Goal: Transaction & Acquisition: Purchase product/service

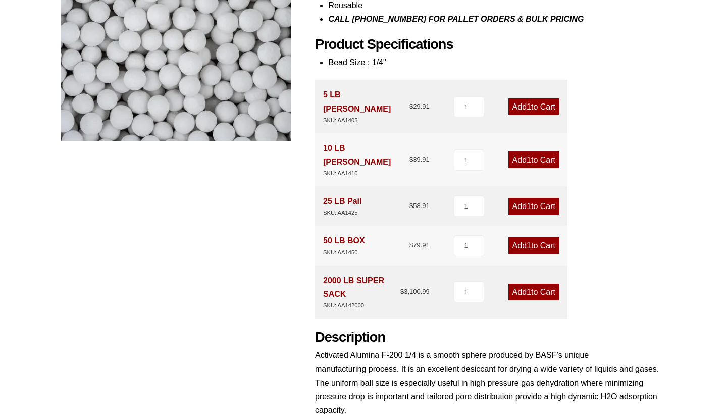
scroll to position [239, 0]
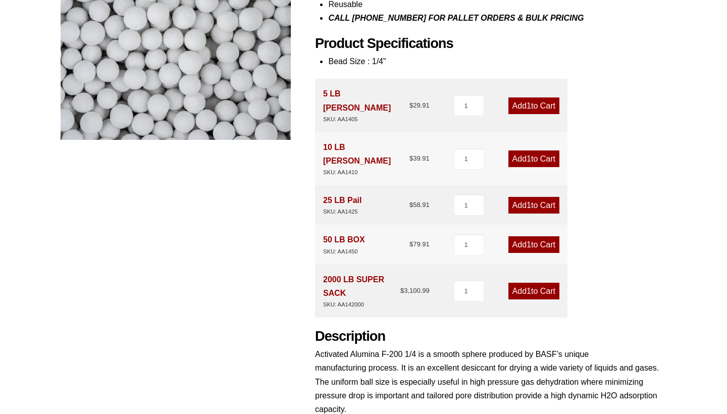
click at [536, 236] on link "Add 1 to Cart" at bounding box center [533, 244] width 51 height 17
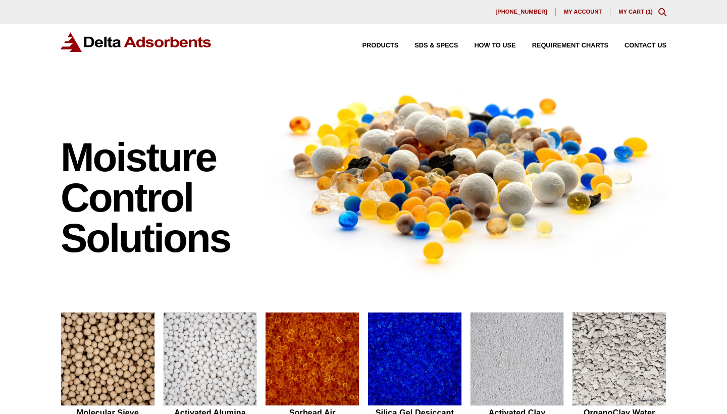
click at [639, 13] on link "My Cart ( 1 )" at bounding box center [636, 12] width 34 height 6
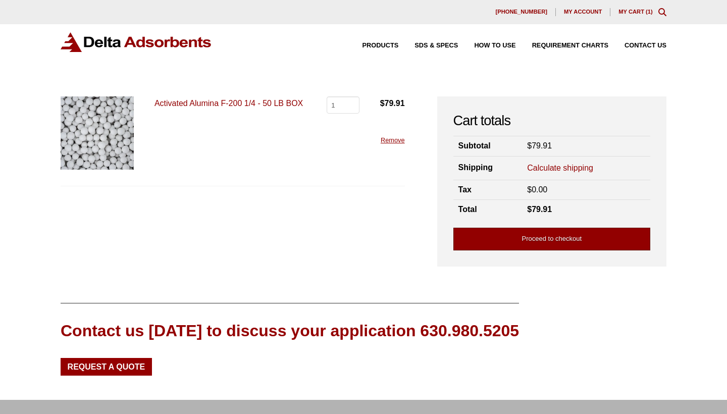
click at [541, 240] on link "Proceed to checkout" at bounding box center [551, 239] width 197 height 23
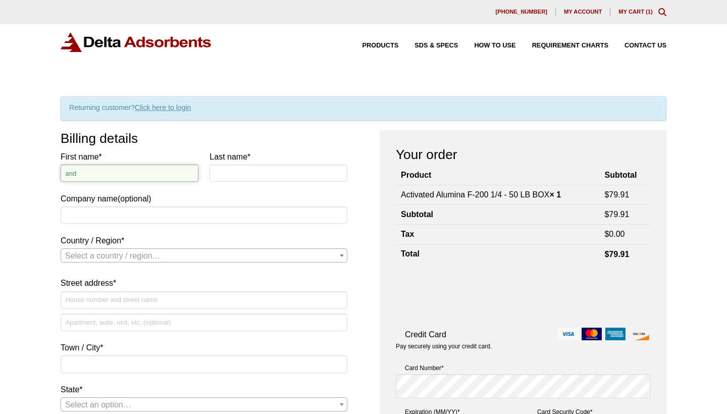
type input "Andre Leblanc"
type input "Leblanc"
type input "2040 Piros dr"
type input "[US_STATE][GEOGRAPHIC_DATA]"
type input "80915"
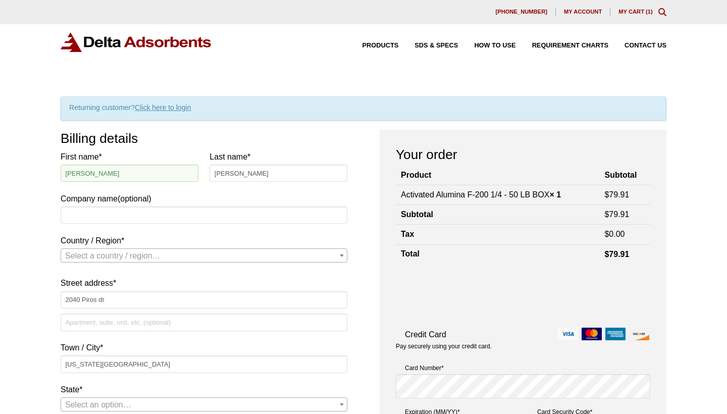
type input "7193103591"
type input "andre_leblanc74@yahoo.com"
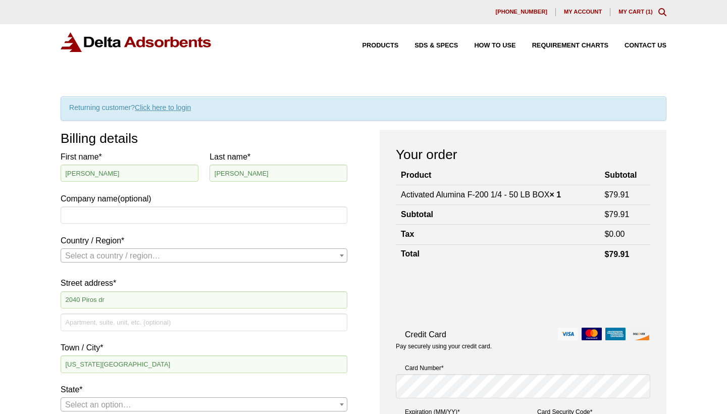
click at [164, 172] on input "Andre Leblanc" at bounding box center [130, 173] width 138 height 17
type input "Andre"
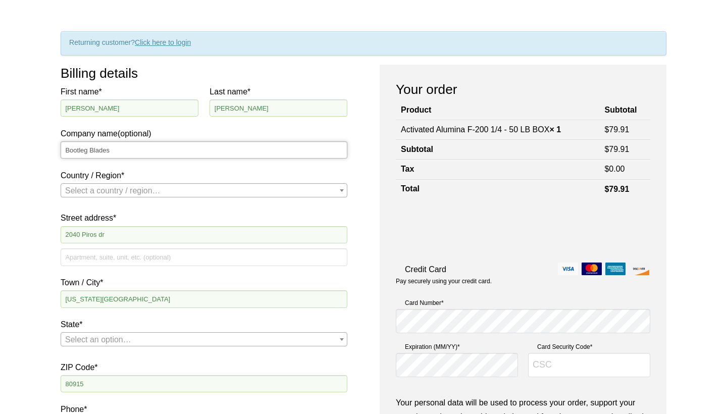
scroll to position [71, 0]
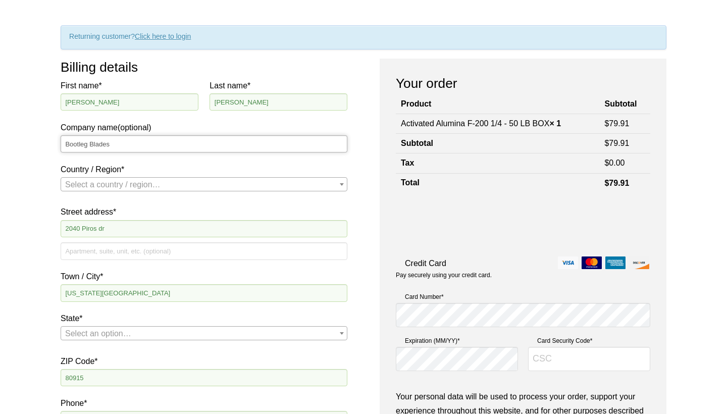
type input "Bootleg Blades"
click at [129, 186] on span "Select a country / region…" at bounding box center [112, 184] width 95 height 9
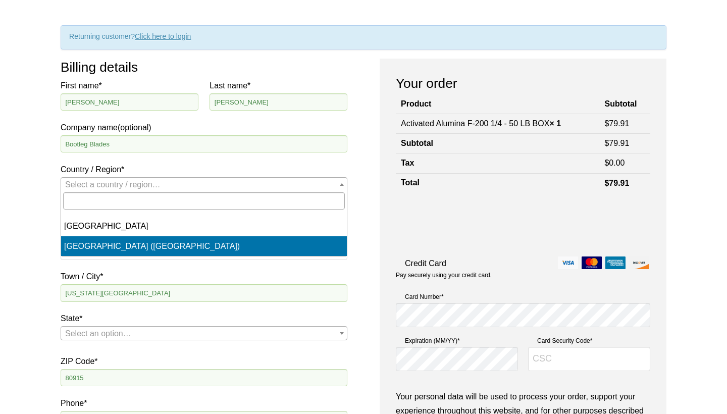
select select "US"
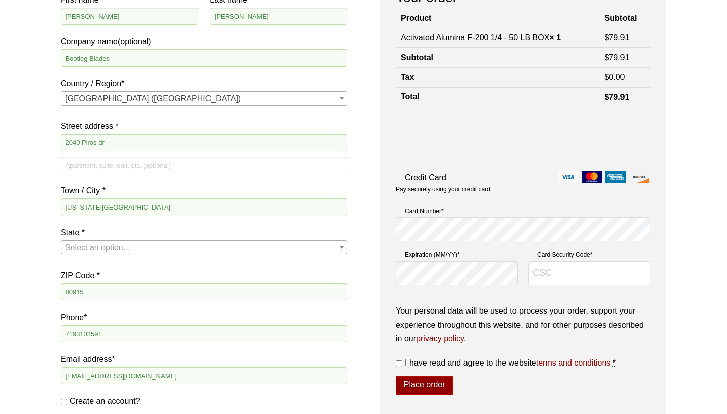
scroll to position [160, 0]
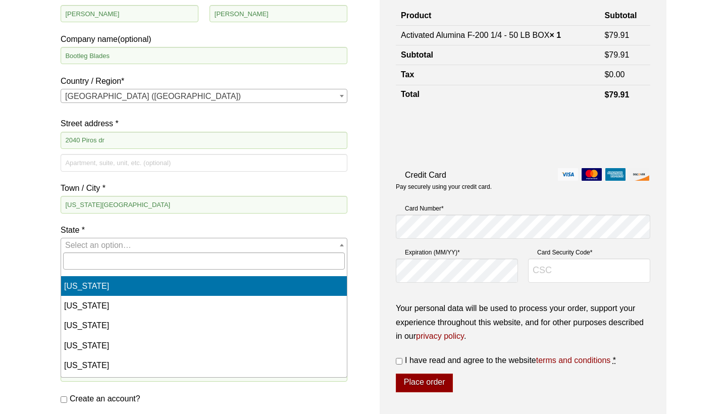
click at [117, 241] on span "Select an option…" at bounding box center [98, 245] width 66 height 9
type input "co"
select select "CO"
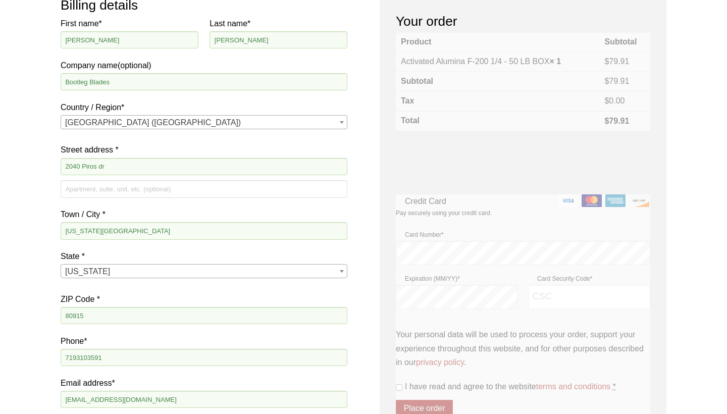
scroll to position [117, 0]
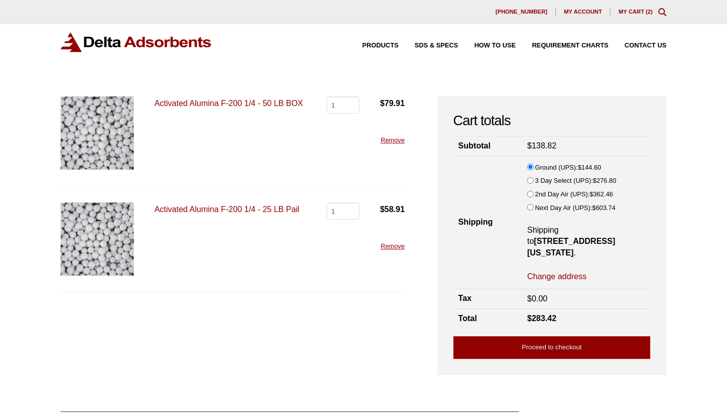
click at [392, 141] on link "Remove" at bounding box center [393, 140] width 24 height 8
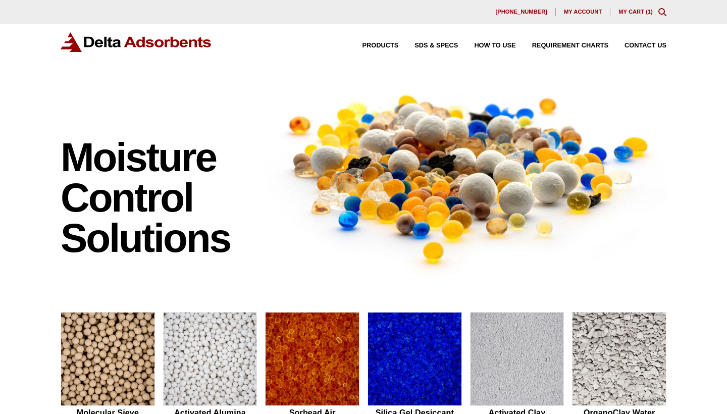
click at [636, 11] on link "My Cart ( 1 )" at bounding box center [636, 12] width 34 height 6
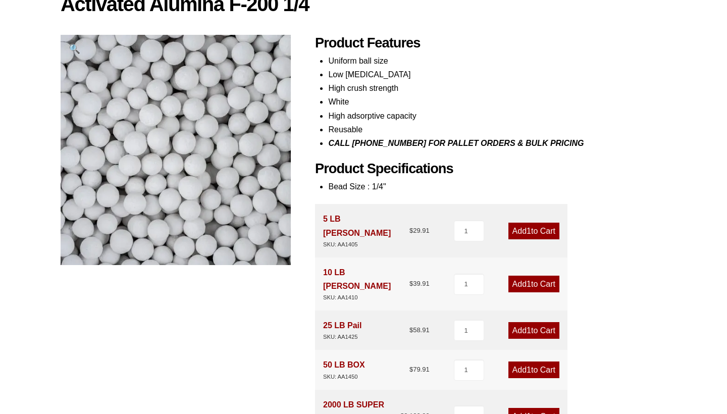
scroll to position [113, 0]
